Goal: Task Accomplishment & Management: Manage account settings

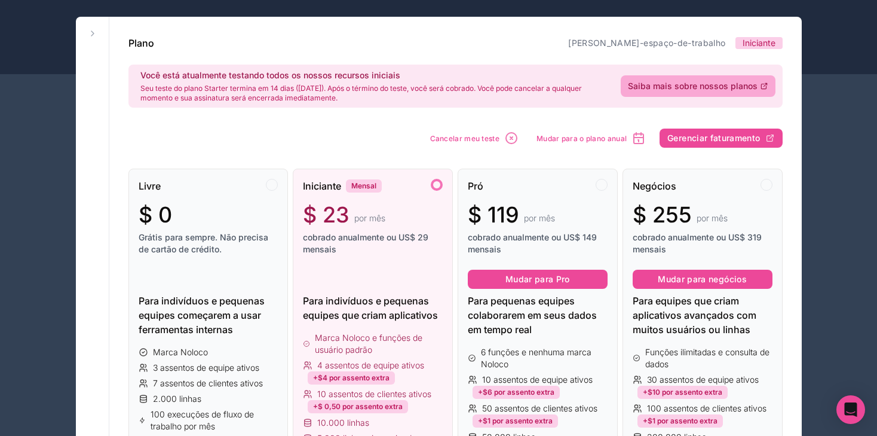
scroll to position [59, 0]
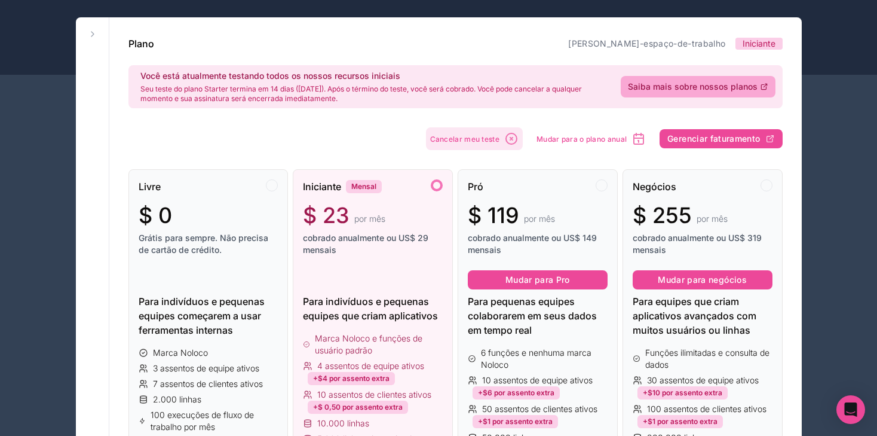
click at [509, 142] on icon "button" at bounding box center [511, 138] width 14 height 14
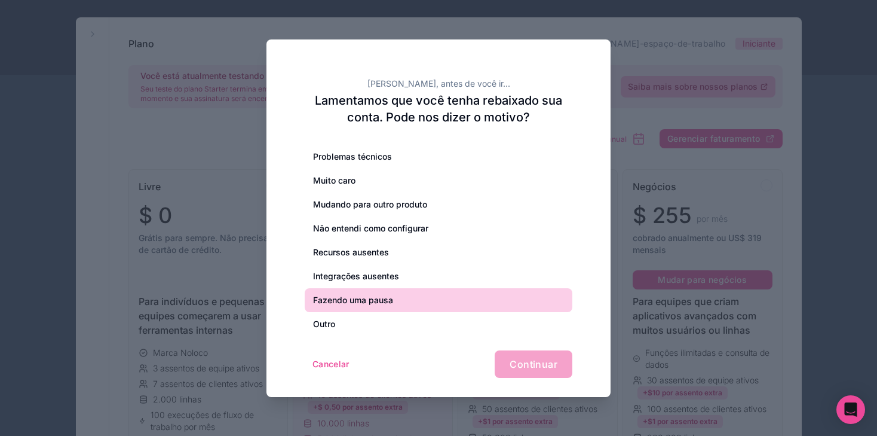
click at [365, 294] on font "Fazendo uma pausa" at bounding box center [353, 300] width 80 height 12
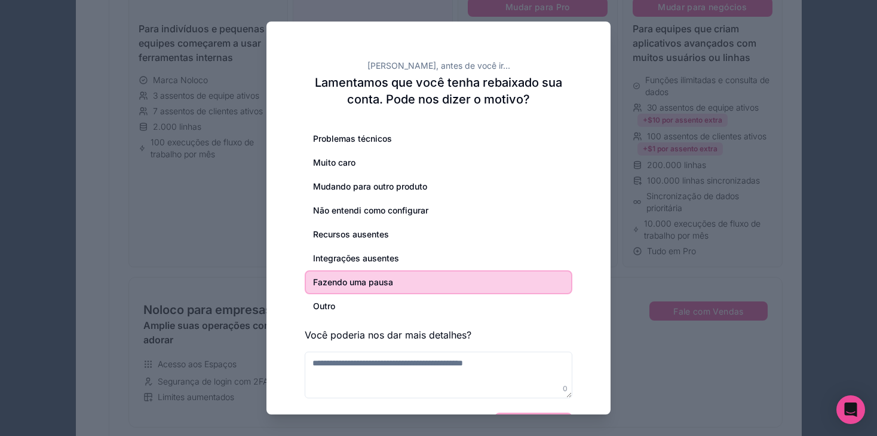
scroll to position [371, 0]
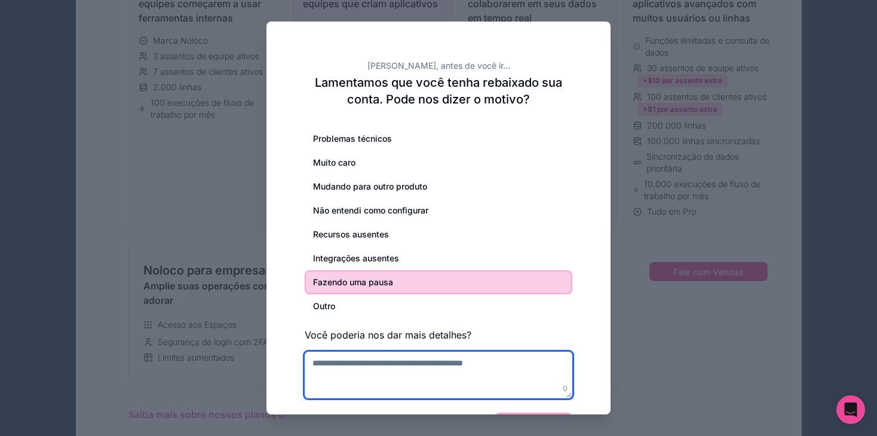
click at [448, 386] on textarea at bounding box center [439, 374] width 268 height 47
type textarea "*"
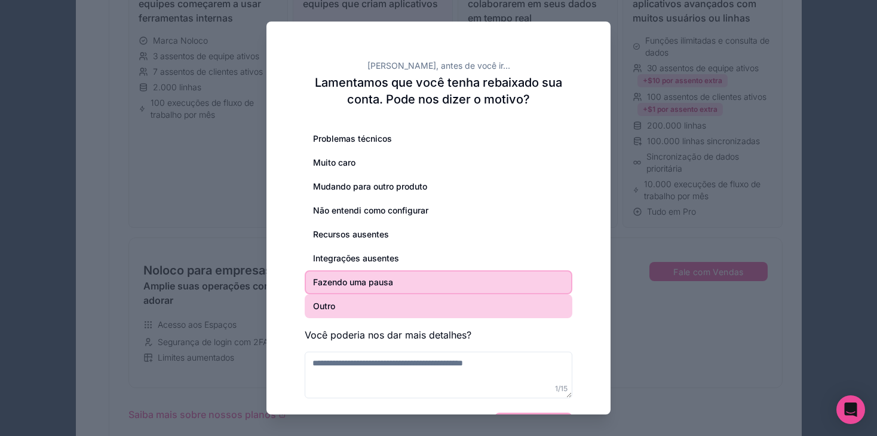
click at [370, 313] on div "Outro" at bounding box center [439, 306] width 268 height 24
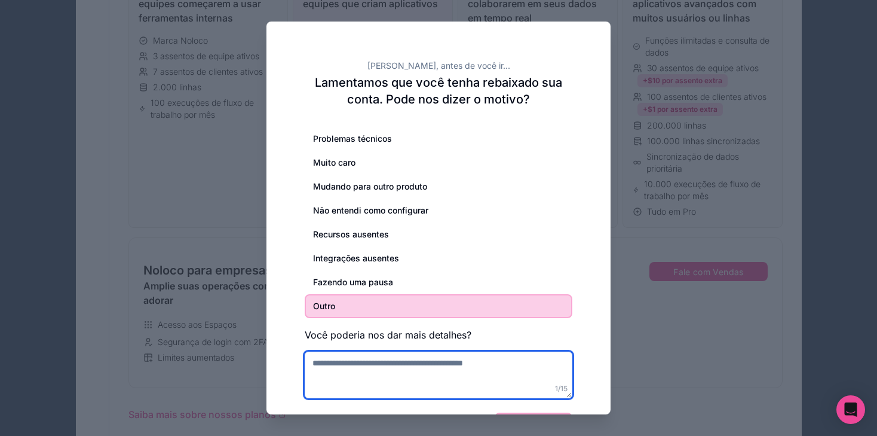
click at [551, 393] on textarea at bounding box center [439, 374] width 268 height 47
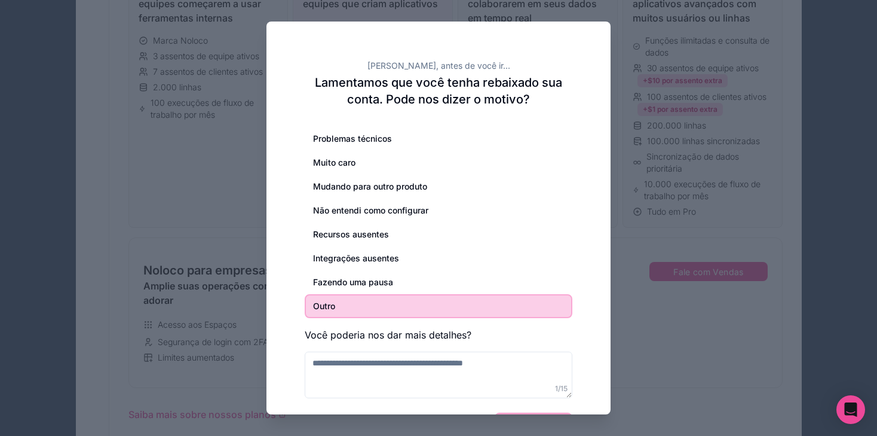
click at [547, 413] on div "Cancelar Continuar" at bounding box center [439, 425] width 268 height 27
click at [833, 399] on div at bounding box center [438, 218] width 877 height 436
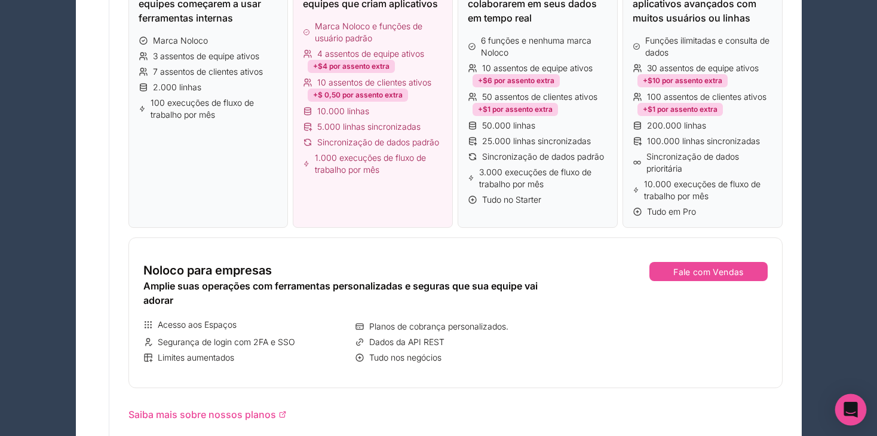
click at [849, 406] on icon "Abra o Intercom Messenger" at bounding box center [851, 410] width 14 height 16
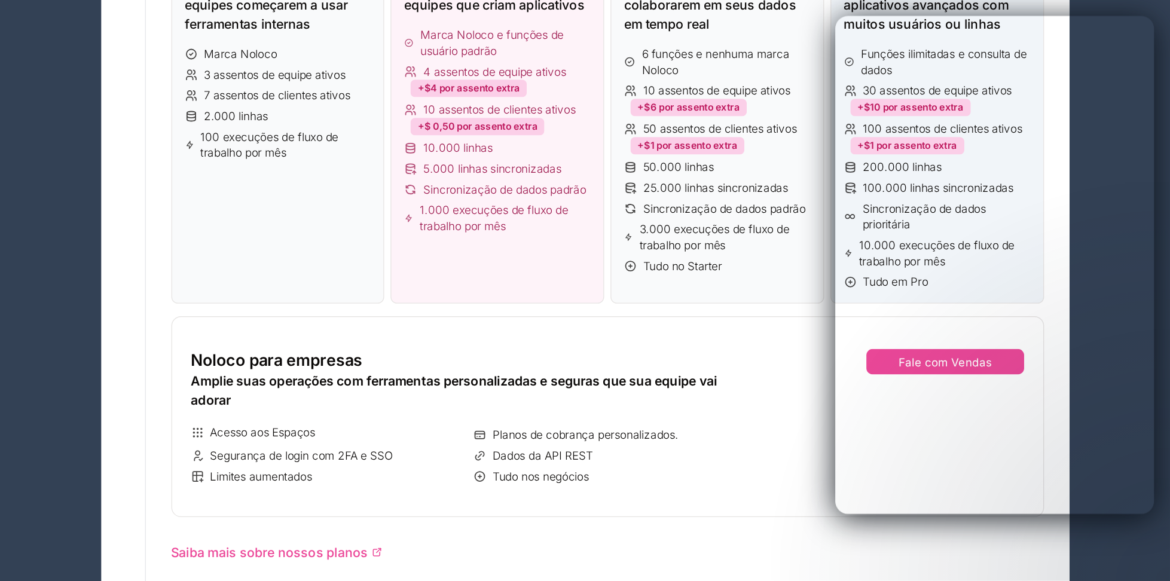
scroll to position [371, 0]
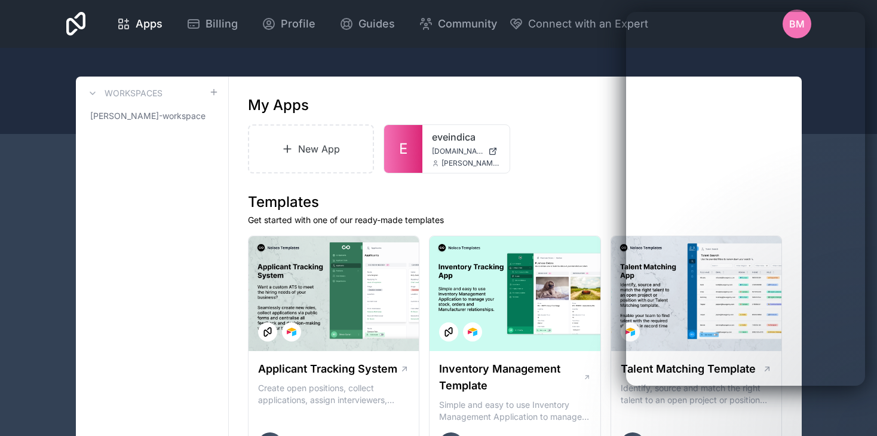
click at [481, 340] on div at bounding box center [460, 331] width 43 height 19
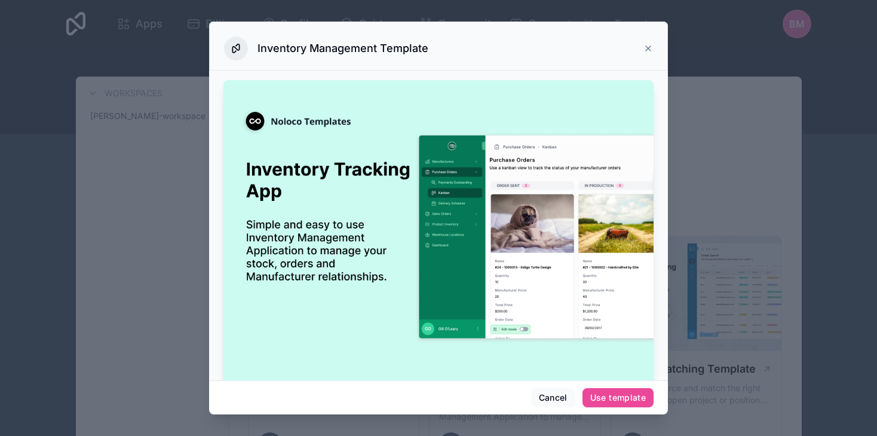
click at [645, 48] on icon at bounding box center [649, 49] width 10 height 10
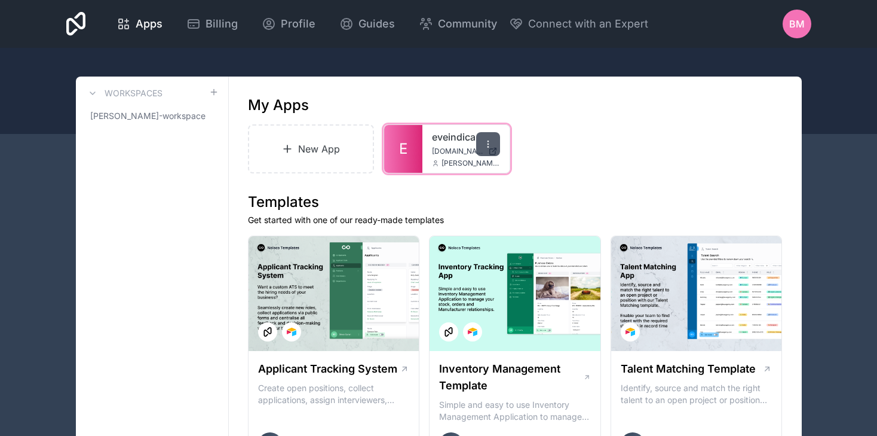
click at [490, 145] on icon at bounding box center [488, 144] width 10 height 10
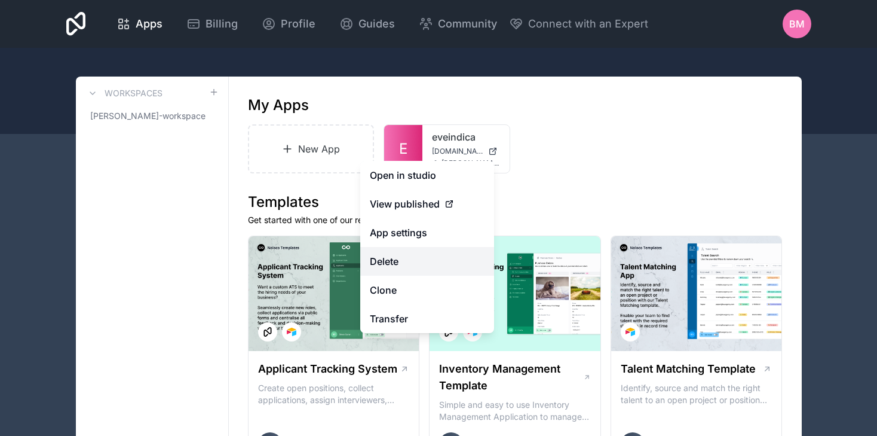
click at [429, 267] on button "Delete" at bounding box center [427, 261] width 134 height 29
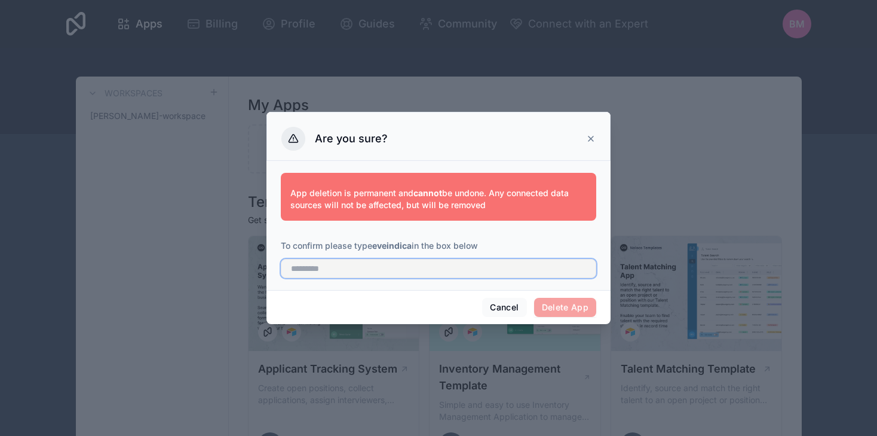
click at [453, 271] on input "text" at bounding box center [439, 268] width 316 height 19
type input "*********"
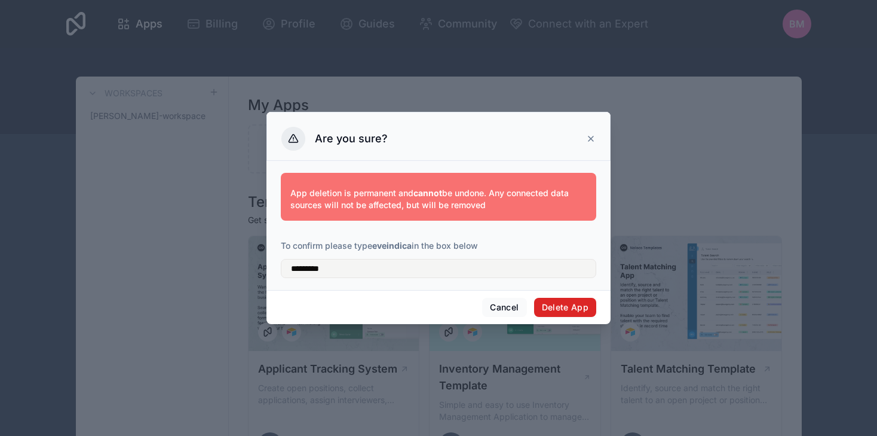
click at [593, 311] on button "Delete App" at bounding box center [565, 307] width 63 height 19
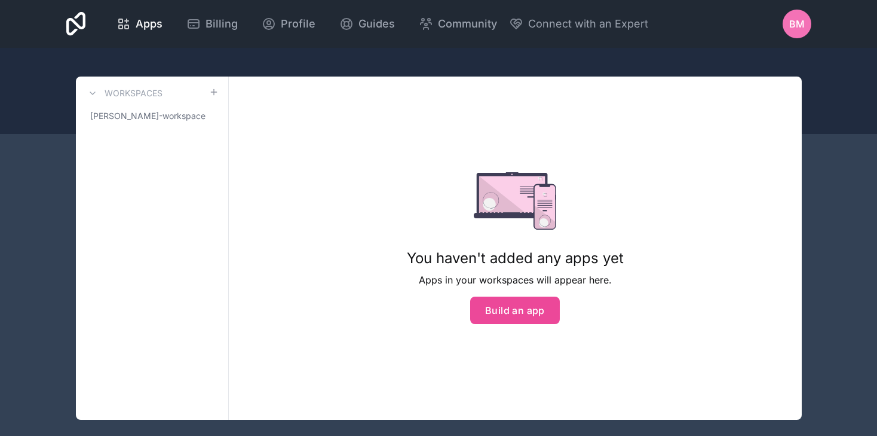
click at [809, 27] on div "BM" at bounding box center [797, 24] width 29 height 29
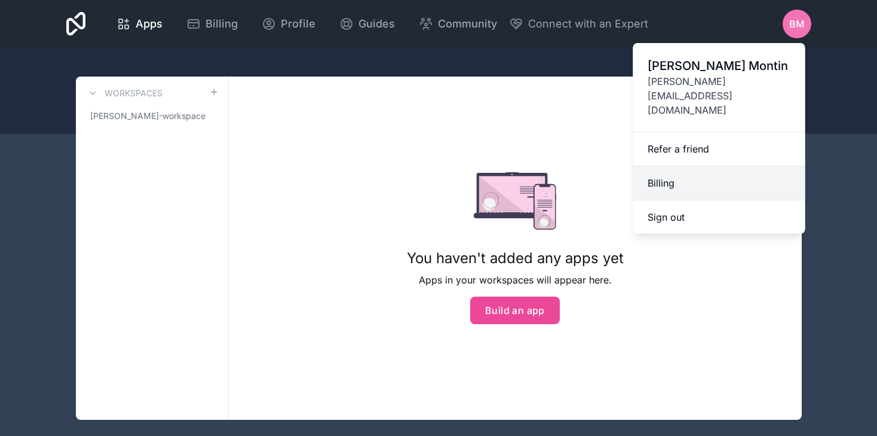
click at [709, 166] on link "Billing" at bounding box center [720, 183] width 172 height 34
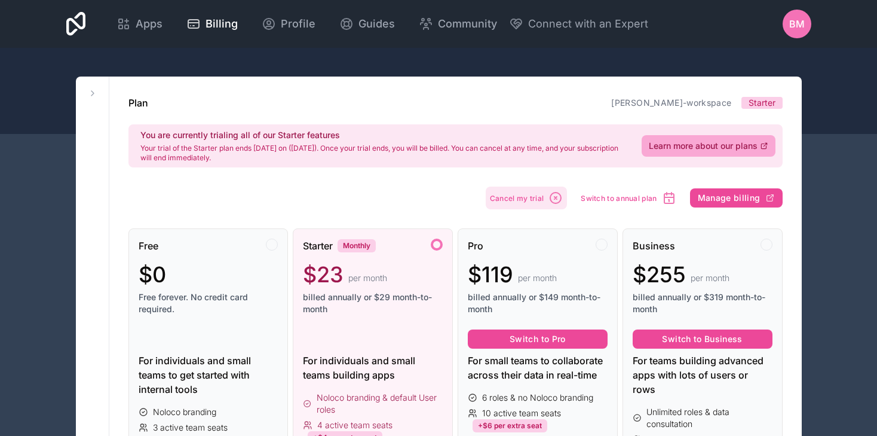
click at [507, 194] on span "Cancel my trial" at bounding box center [517, 198] width 54 height 9
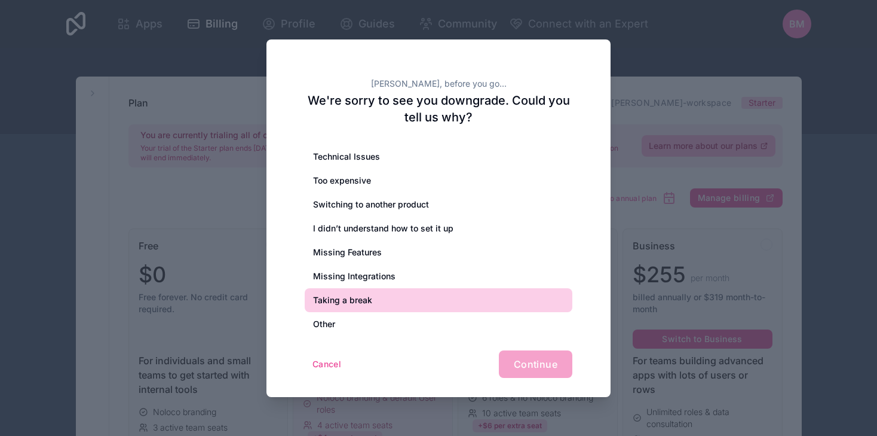
click at [430, 293] on div "Taking a break" at bounding box center [439, 300] width 268 height 24
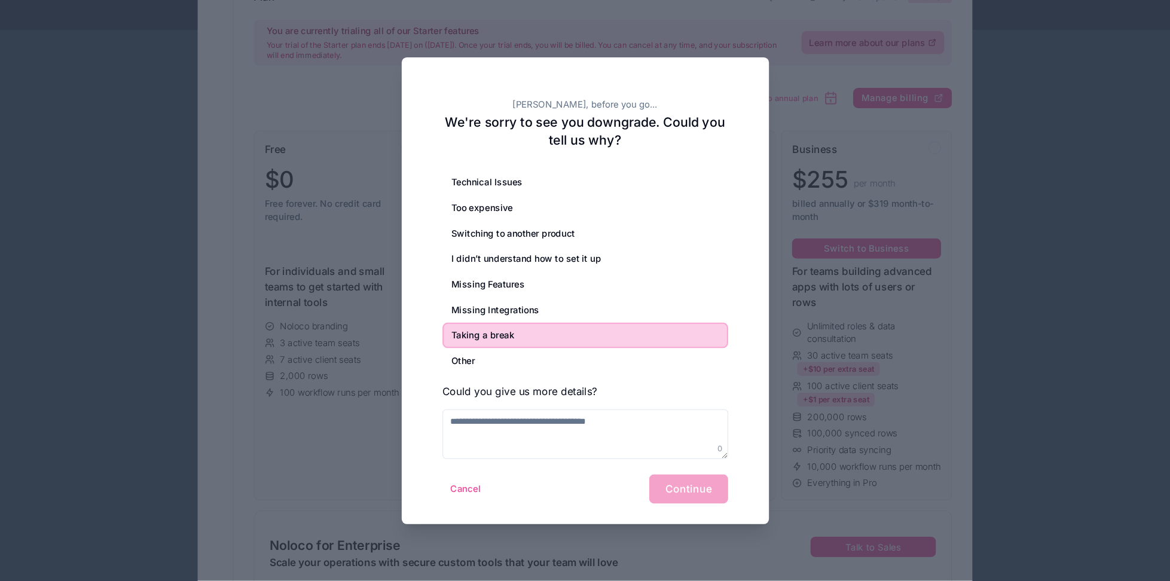
scroll to position [106, 0]
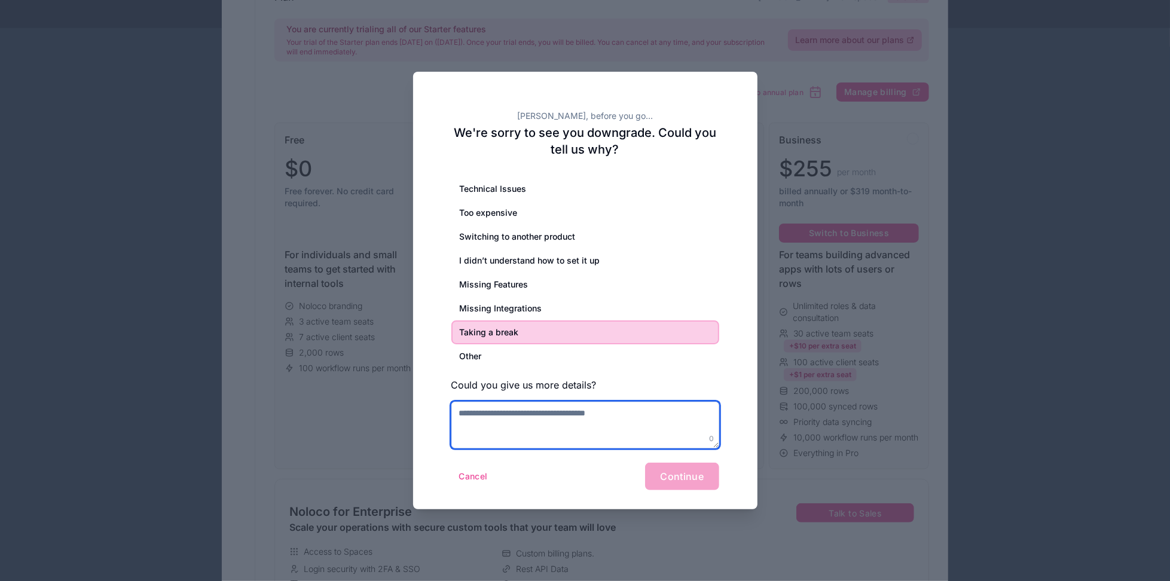
click at [536, 415] on textarea at bounding box center [585, 425] width 268 height 47
type textarea "*"
click at [521, 403] on textarea at bounding box center [585, 425] width 268 height 46
type textarea "**********"
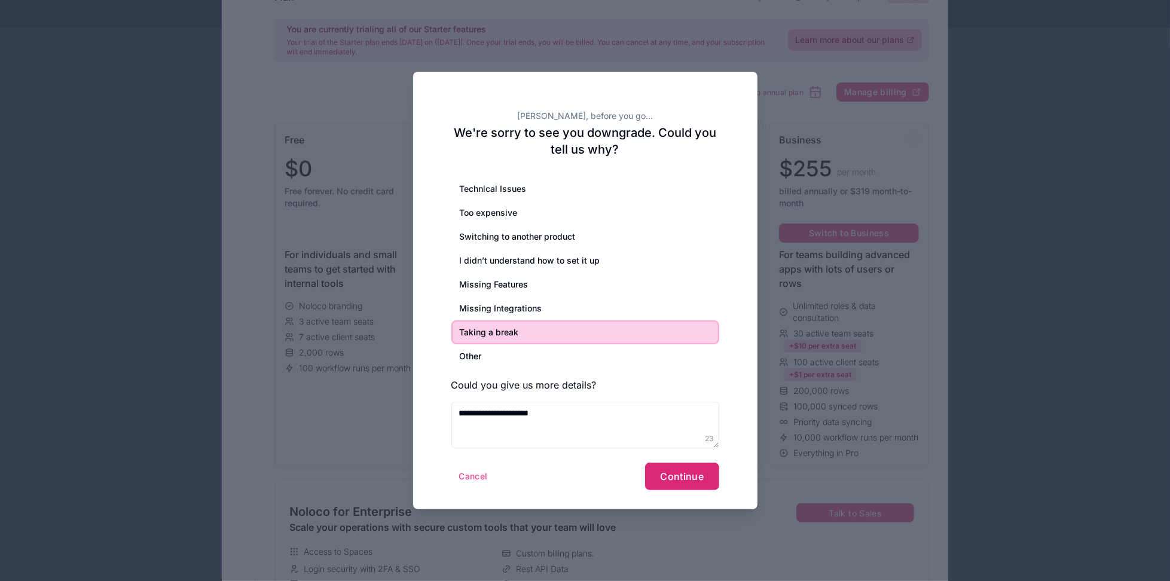
click at [665, 435] on span "Continue" at bounding box center [682, 476] width 44 height 12
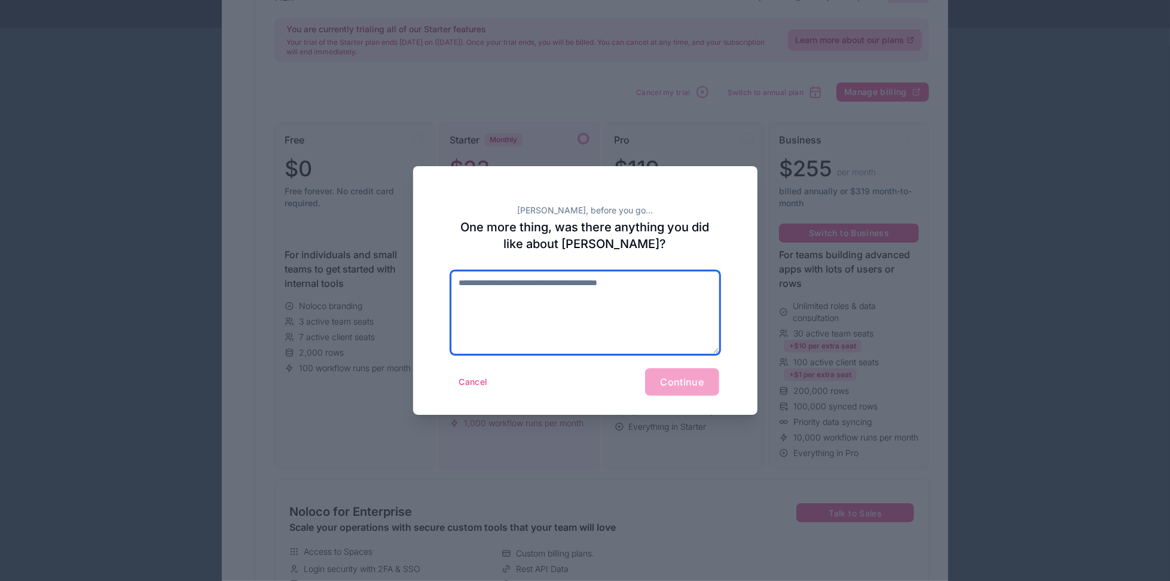
click at [605, 284] on textarea at bounding box center [585, 312] width 268 height 82
type textarea "*"
type textarea "****"
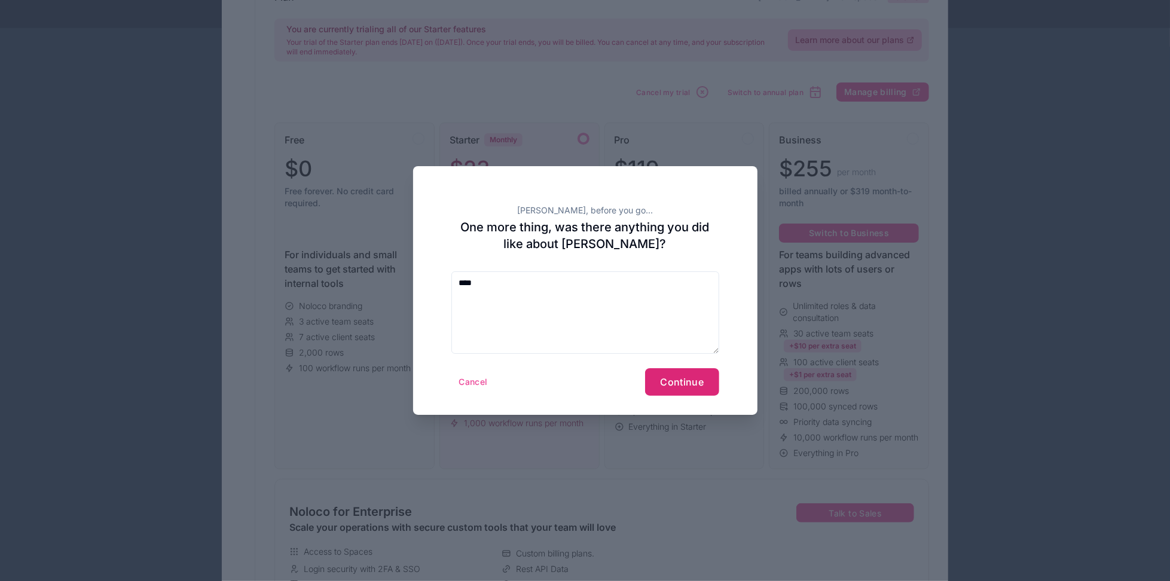
click at [713, 391] on button "Continue" at bounding box center [682, 381] width 74 height 27
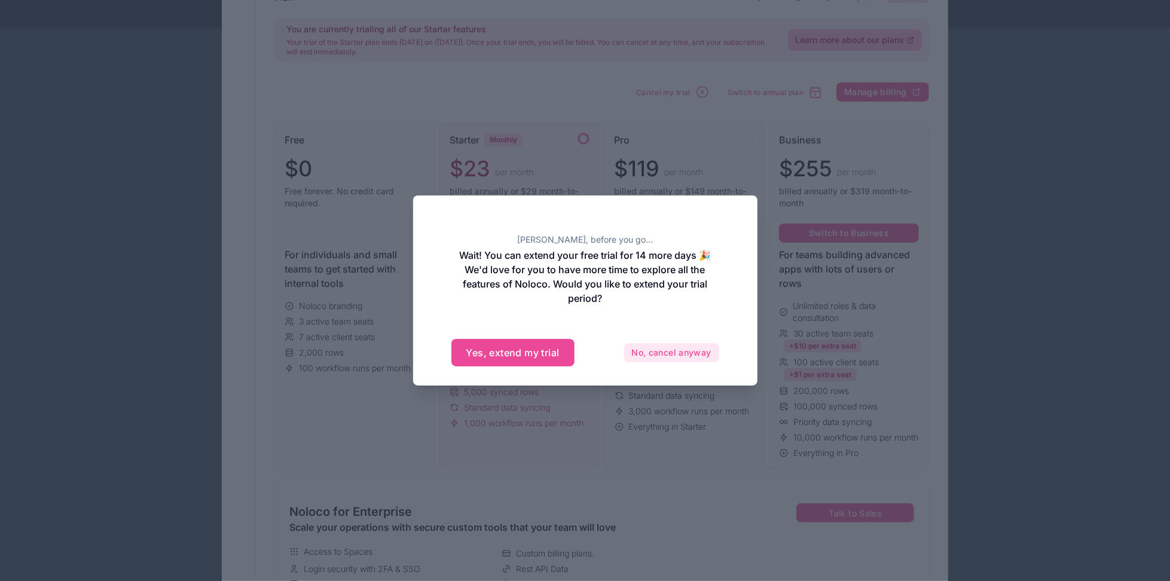
click at [652, 356] on button "No, cancel anyway" at bounding box center [671, 352] width 95 height 19
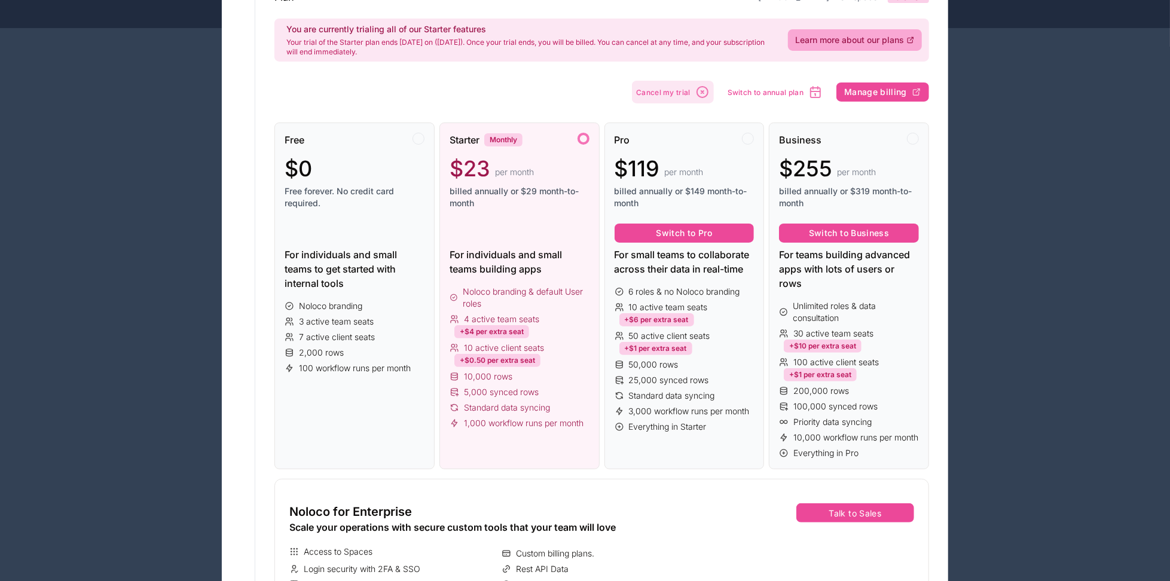
click at [690, 91] on span "Cancel my trial" at bounding box center [663, 92] width 54 height 9
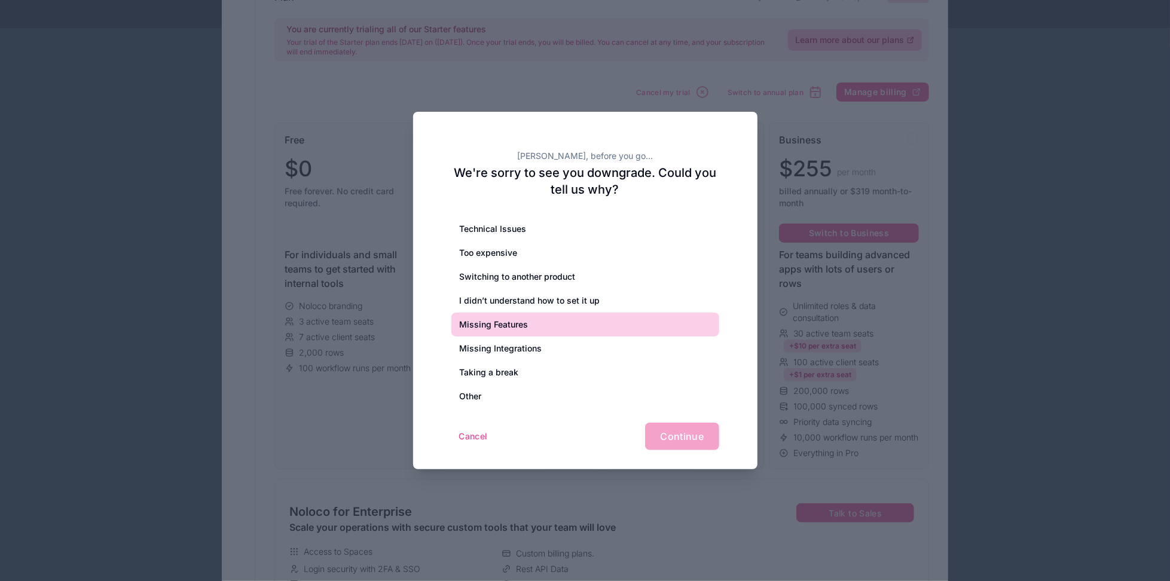
click at [538, 325] on div "Missing Features" at bounding box center [585, 325] width 268 height 24
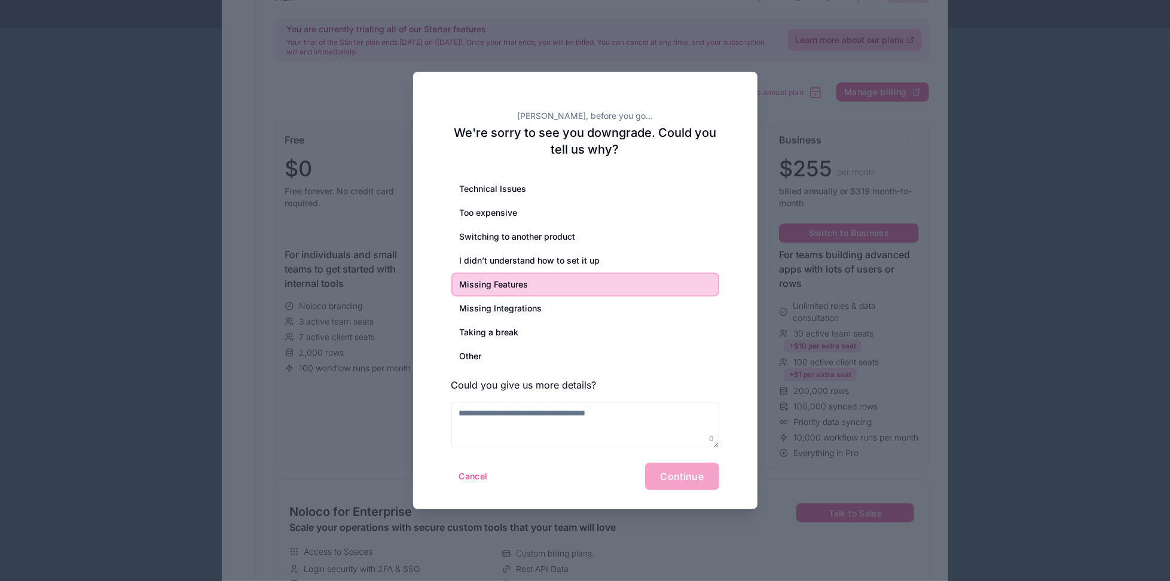
click at [739, 102] on div "[PERSON_NAME], before you go... We're sorry to see you downgrade. Could you tel…" at bounding box center [585, 290] width 344 height 437
click at [479, 435] on button "Cancel" at bounding box center [473, 476] width 44 height 19
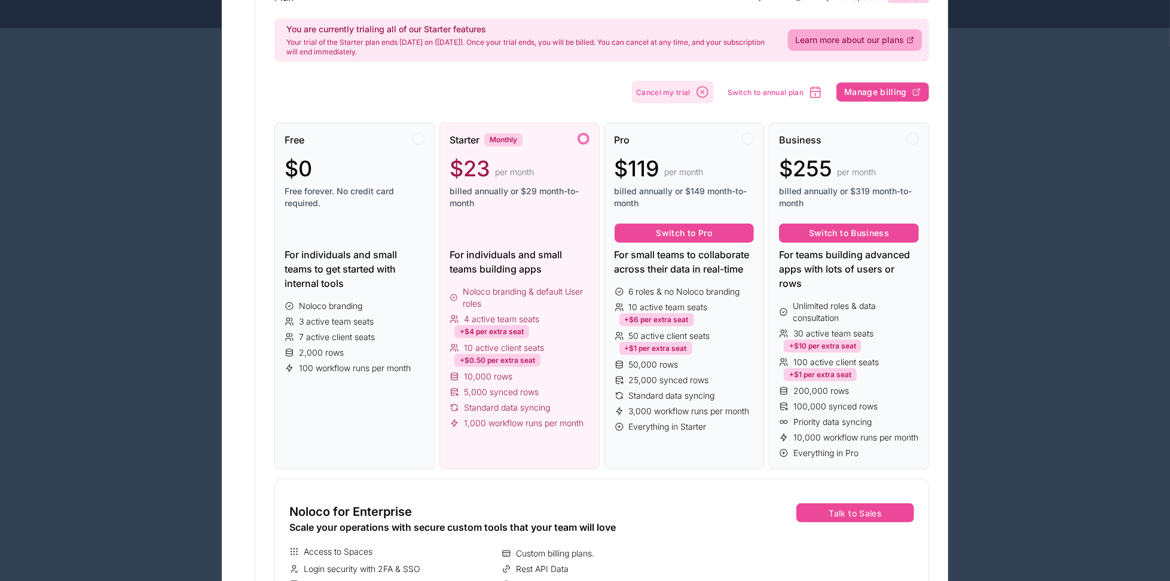
click at [650, 88] on span "Cancel my trial" at bounding box center [663, 92] width 54 height 9
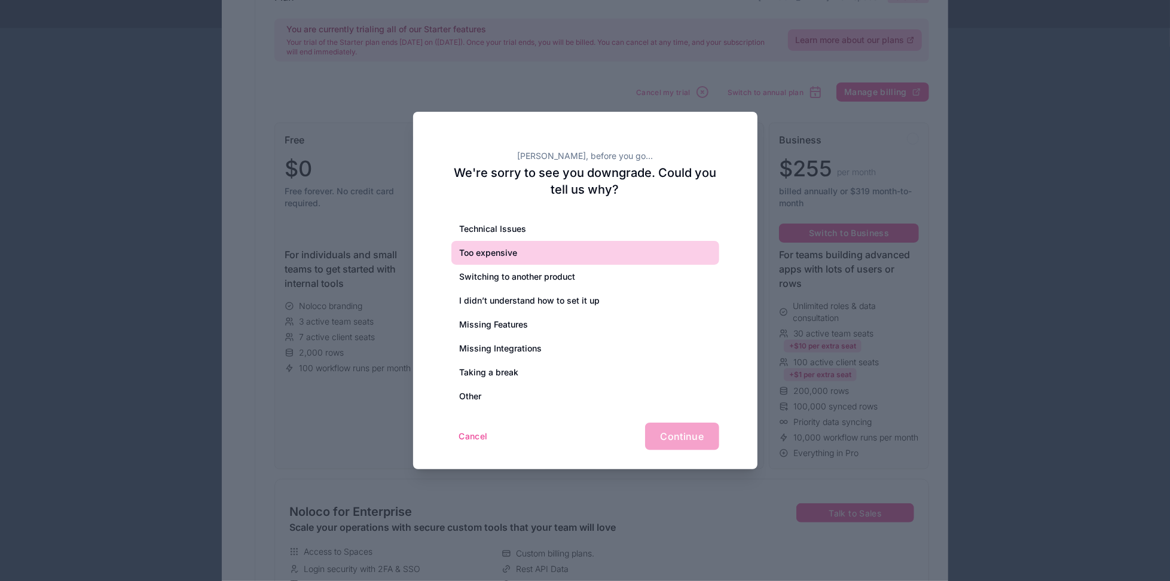
click at [515, 255] on div "Too expensive" at bounding box center [585, 253] width 268 height 24
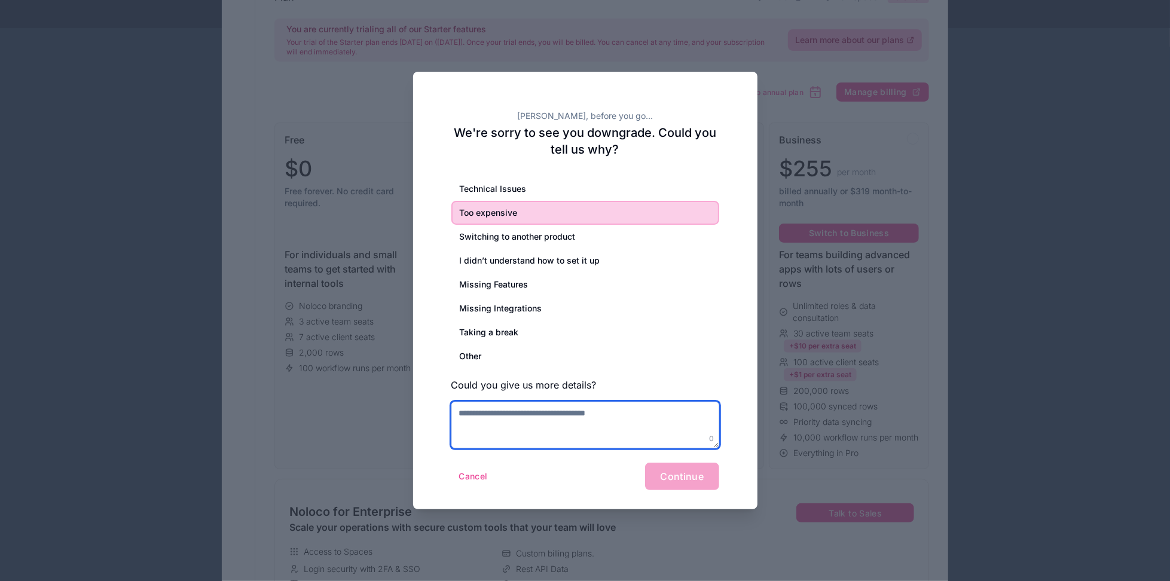
click at [568, 409] on textarea at bounding box center [585, 425] width 268 height 47
type textarea "**********"
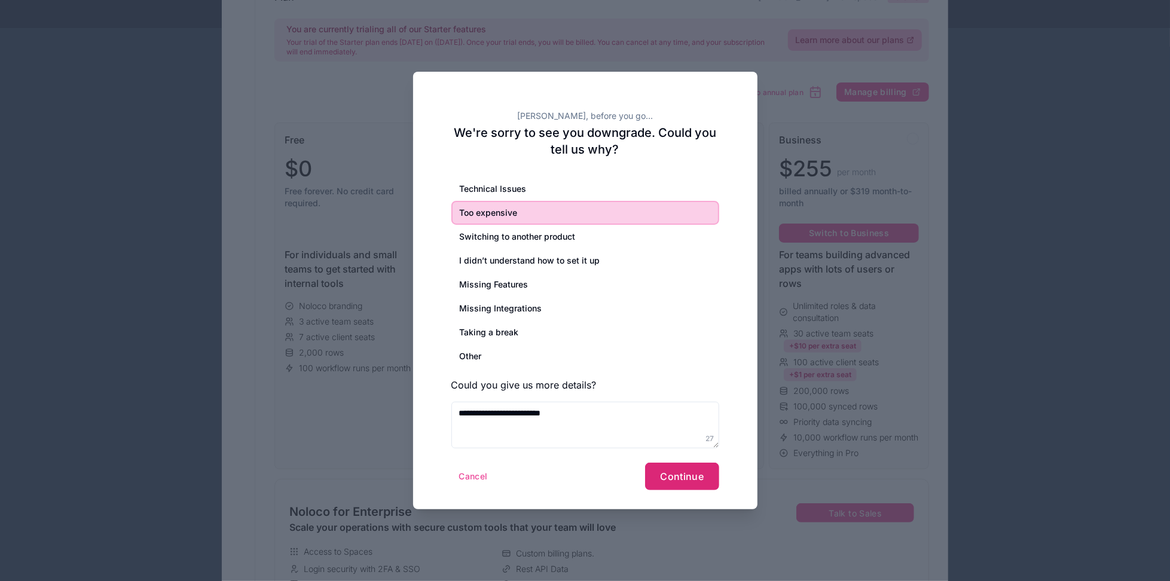
click at [700, 435] on button "Continue" at bounding box center [682, 476] width 74 height 27
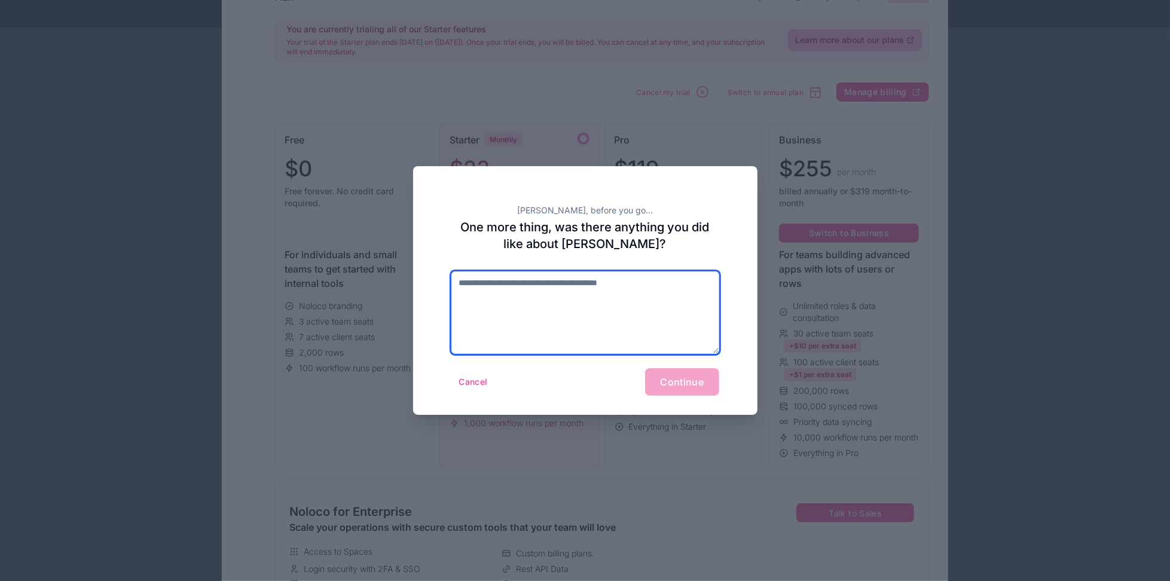
click at [614, 308] on textarea at bounding box center [585, 312] width 268 height 82
type textarea "****"
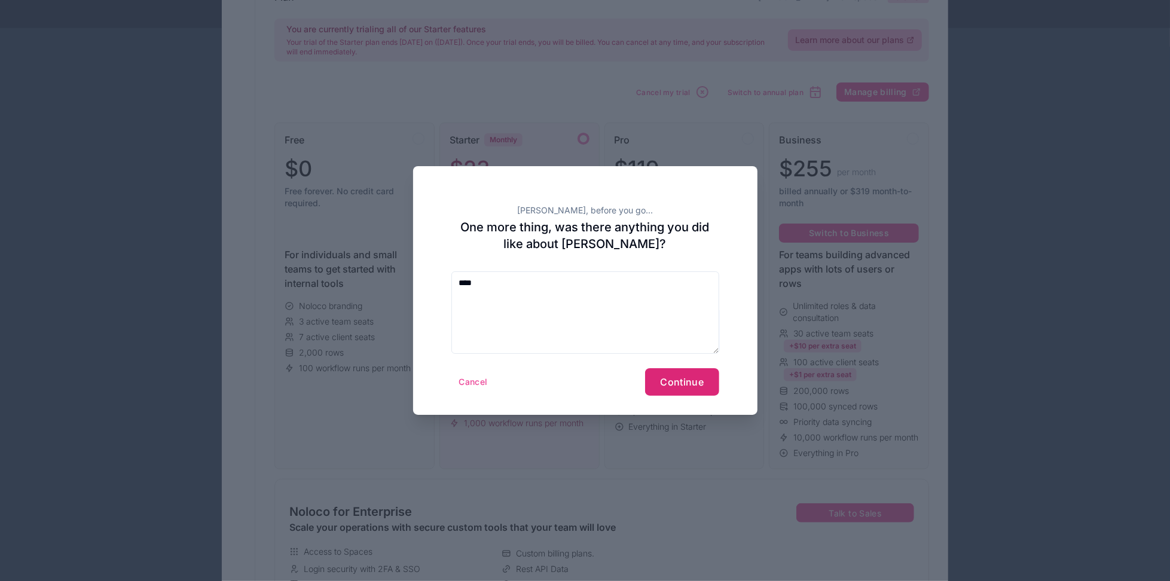
click at [698, 370] on button "Continue" at bounding box center [682, 381] width 74 height 27
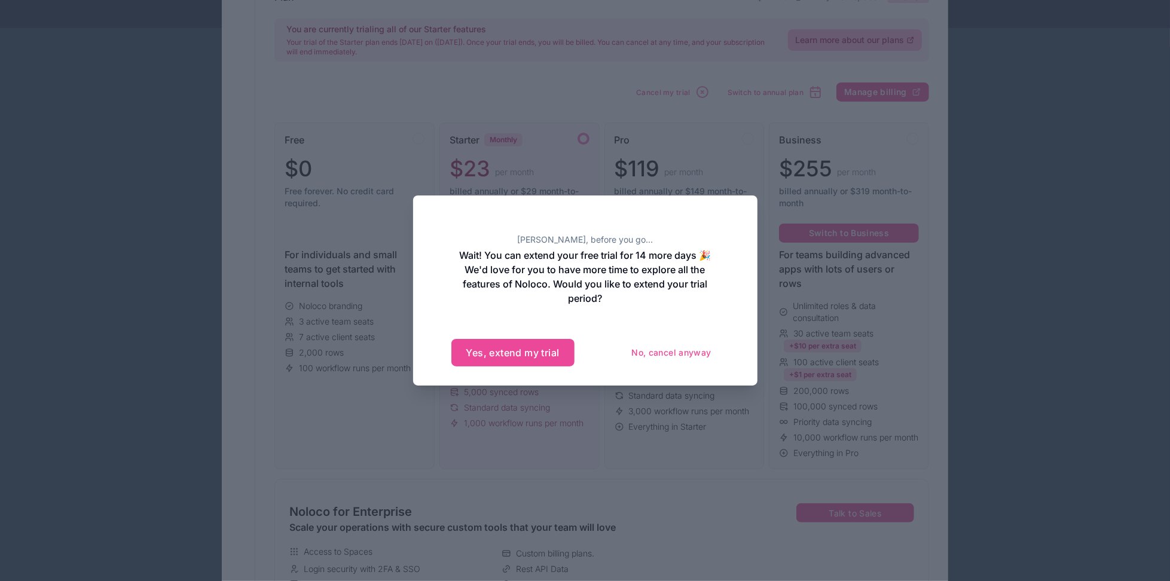
click at [877, 61] on div at bounding box center [585, 290] width 1170 height 581
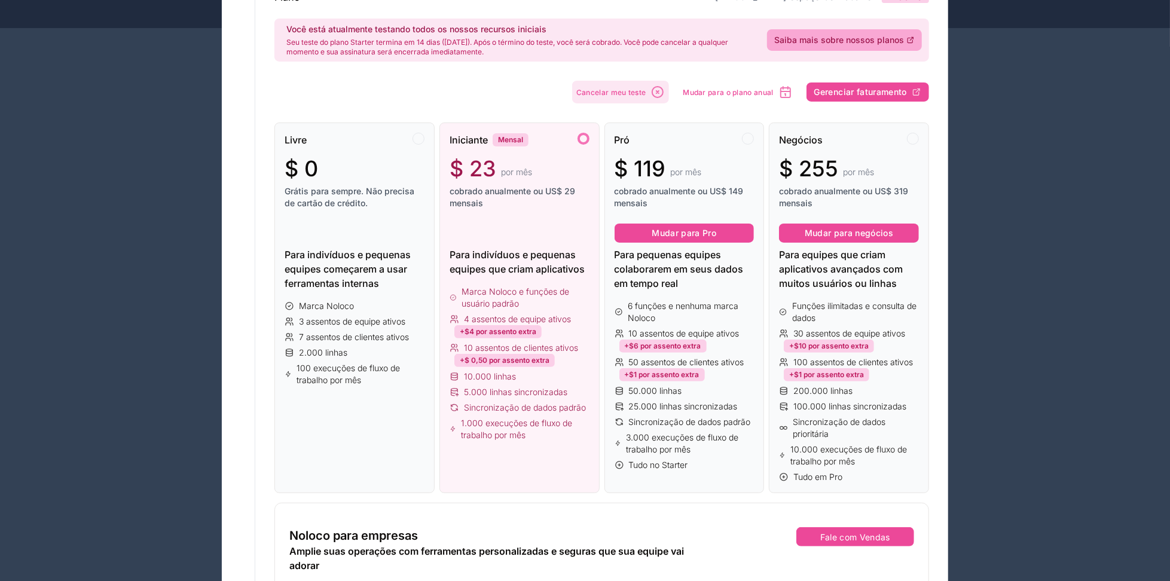
click at [638, 94] on font "Cancelar meu teste" at bounding box center [610, 92] width 69 height 9
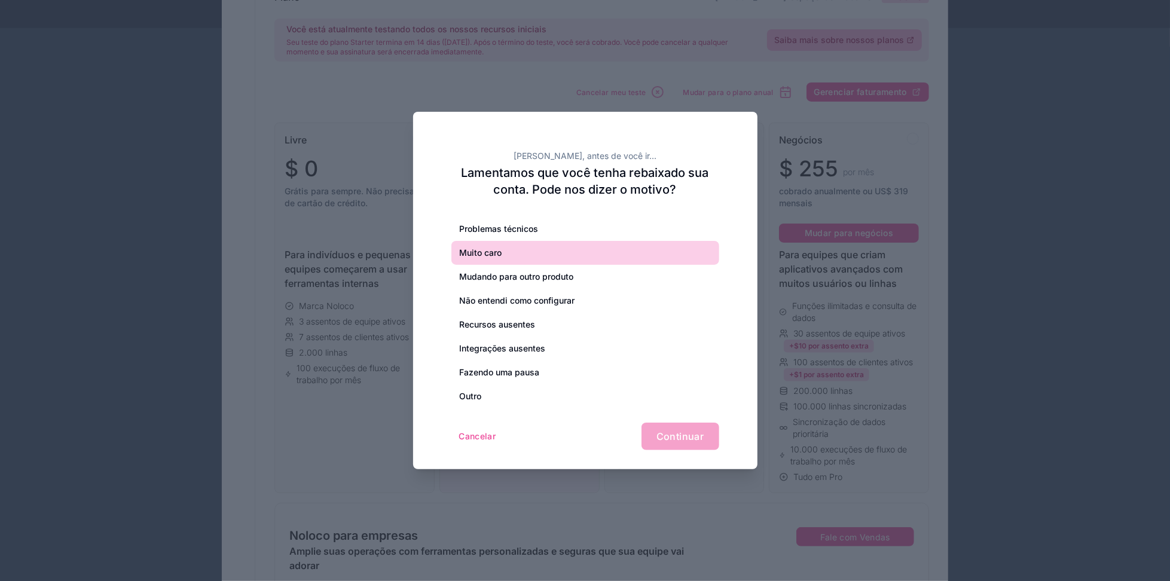
click at [527, 261] on div "Muito caro" at bounding box center [585, 253] width 268 height 24
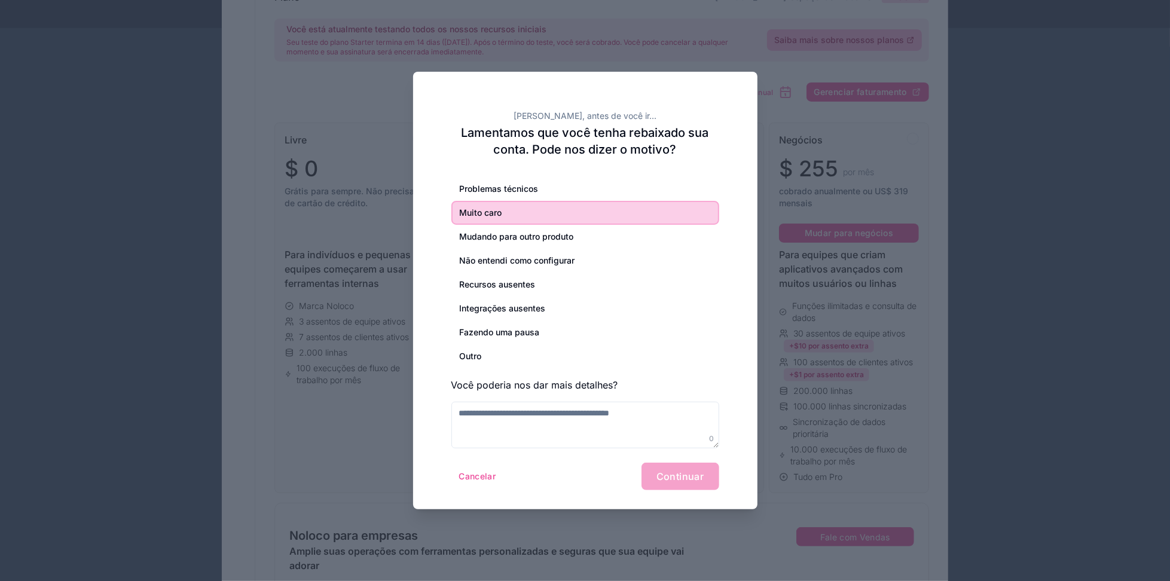
click at [546, 396] on div "Problemas técnicos Muito caro Mudando para outro produto Não entendi como confi…" at bounding box center [585, 312] width 268 height 271
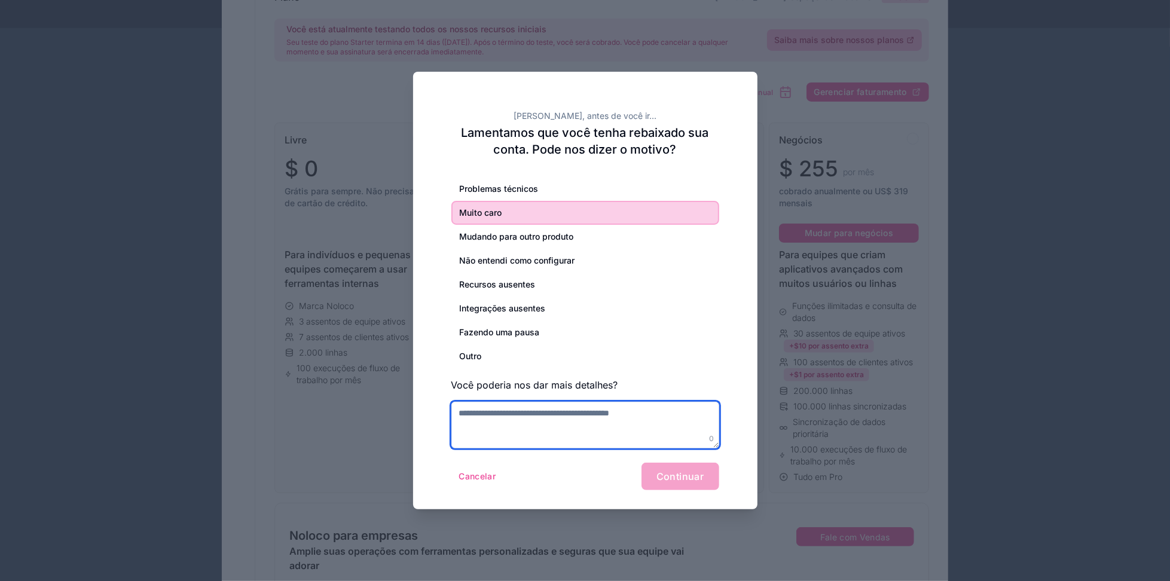
click at [523, 418] on textarea at bounding box center [585, 425] width 268 height 47
type textarea "**********"
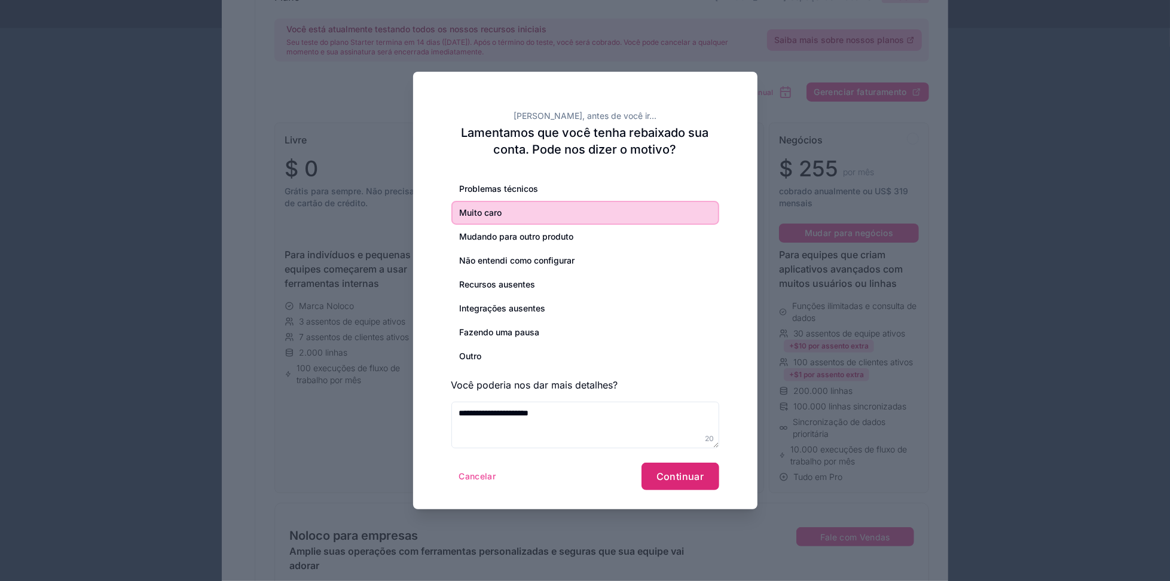
click at [655, 435] on button "Continuar" at bounding box center [680, 476] width 78 height 27
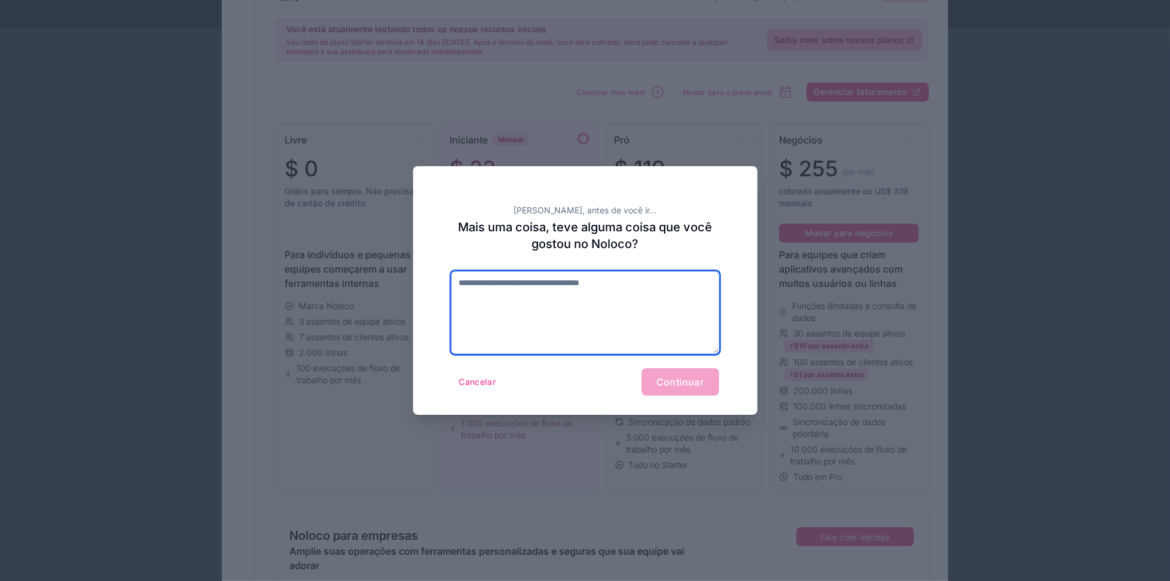
click at [582, 303] on textarea at bounding box center [585, 312] width 268 height 82
type textarea "**********"
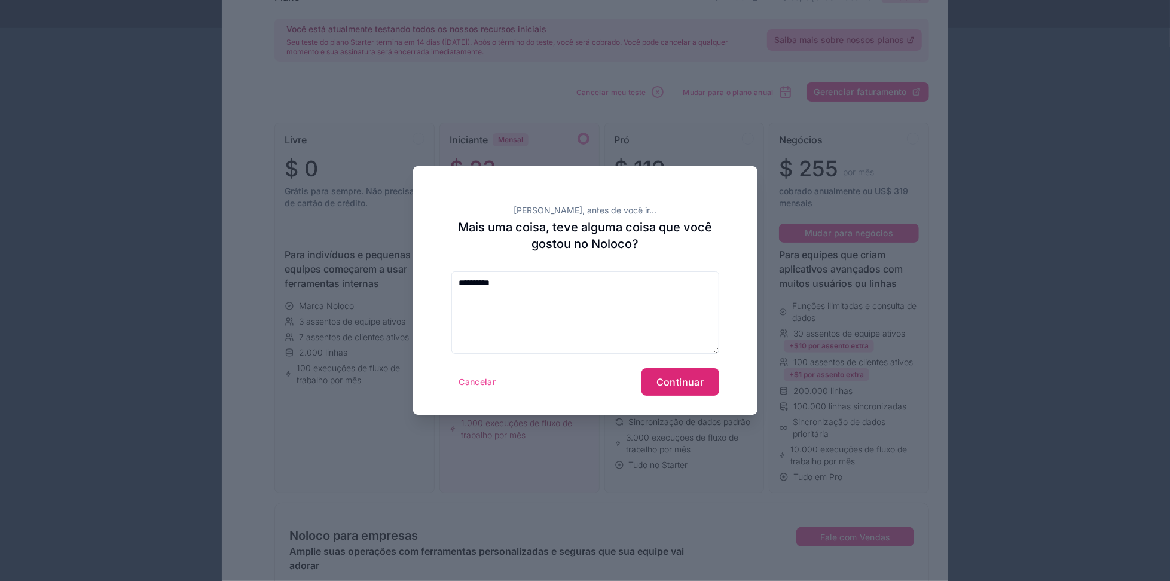
click at [705, 389] on button "Continuar" at bounding box center [680, 381] width 78 height 27
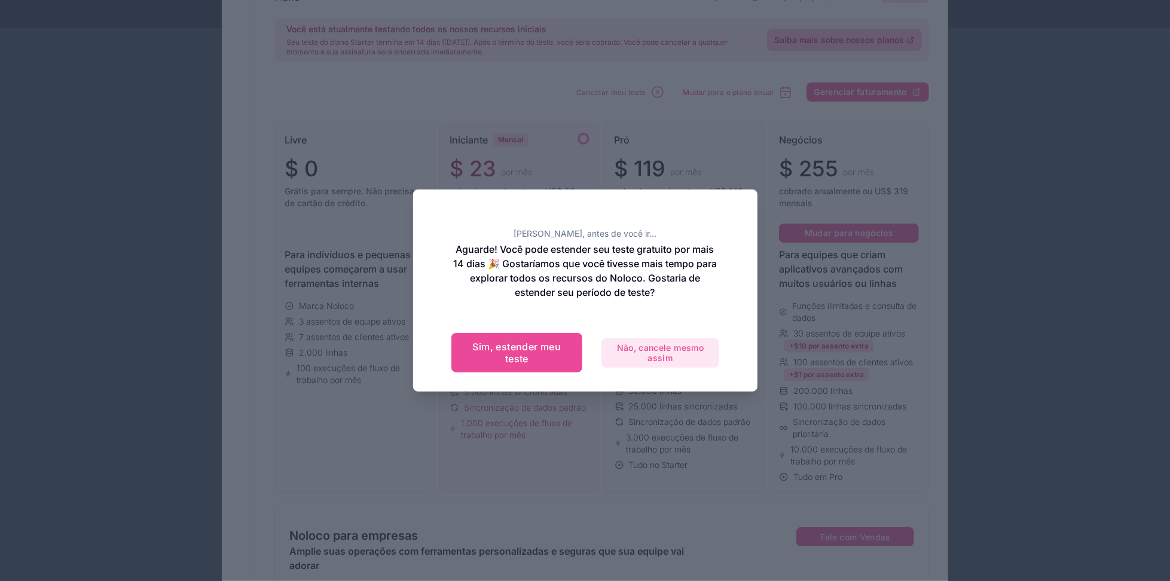
click at [651, 342] on font "Não, cancele mesmo assim" at bounding box center [660, 352] width 87 height 21
